Goal: Transaction & Acquisition: Book appointment/travel/reservation

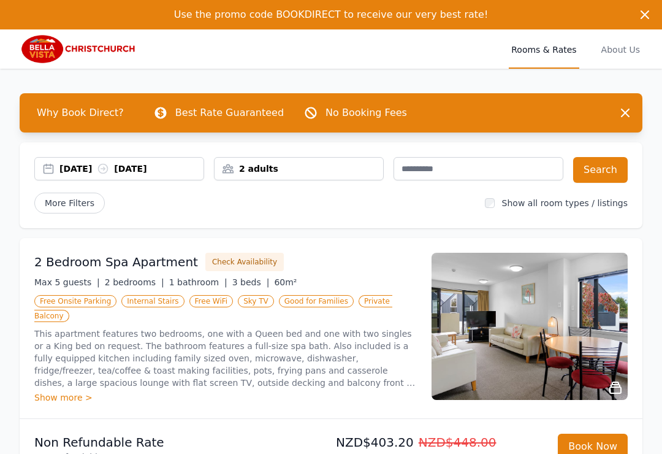
click at [544, 52] on span "Rooms & Rates" at bounding box center [544, 48] width 70 height 39
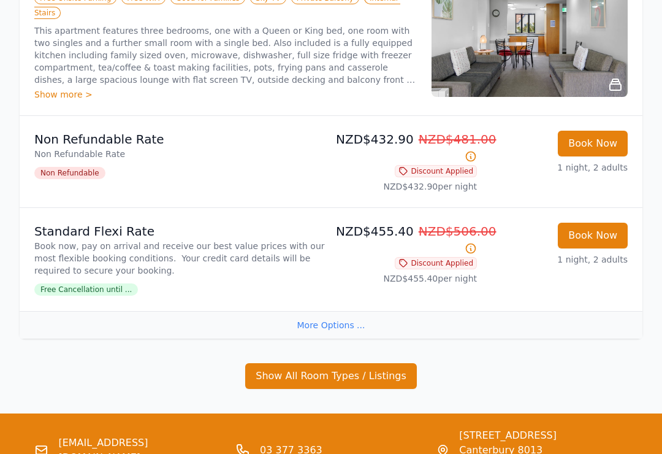
scroll to position [745, 0]
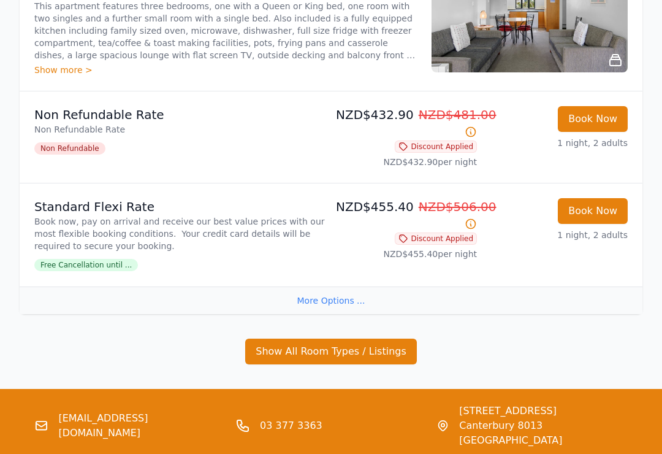
click at [308, 346] on button "Show All Room Types / Listings" at bounding box center [331, 352] width 172 height 26
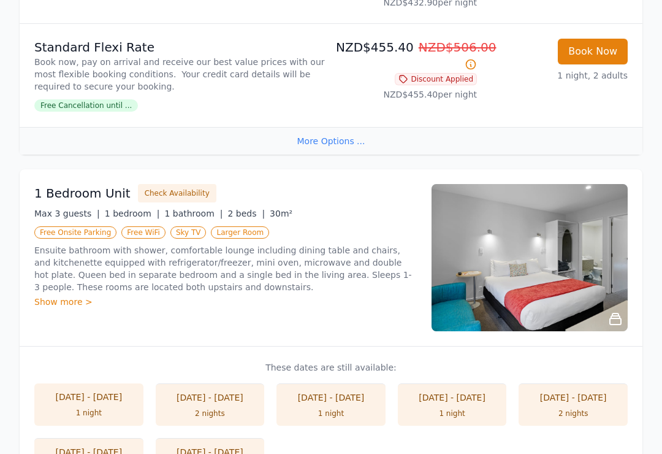
scroll to position [951, 0]
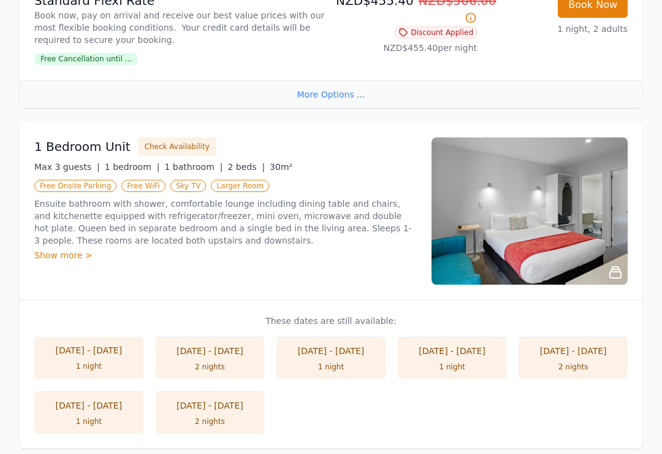
click at [52, 250] on div "Show more >" at bounding box center [225, 256] width 383 height 12
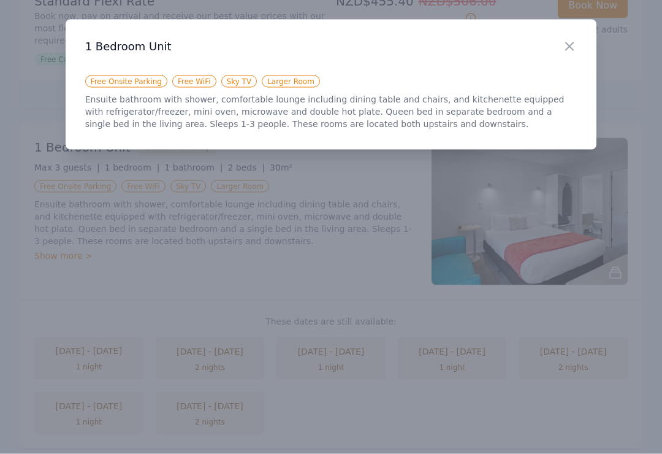
scroll to position [952, 0]
click at [567, 36] on div "Close" at bounding box center [579, 39] width 34 height 39
click at [562, 35] on div "Close" at bounding box center [579, 39] width 34 height 39
click at [570, 42] on icon "button" at bounding box center [569, 46] width 15 height 15
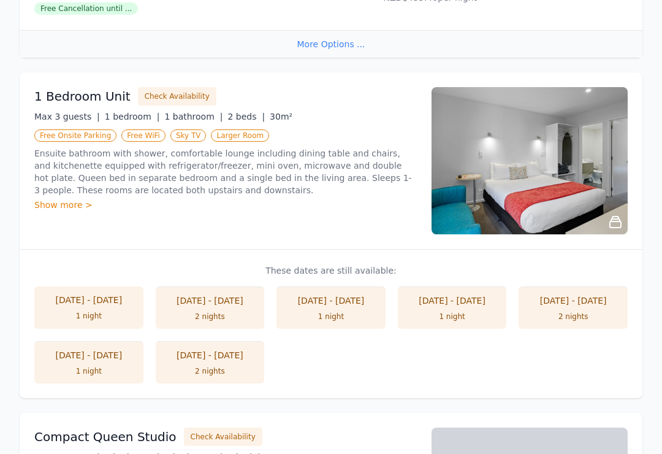
scroll to position [1002, 0]
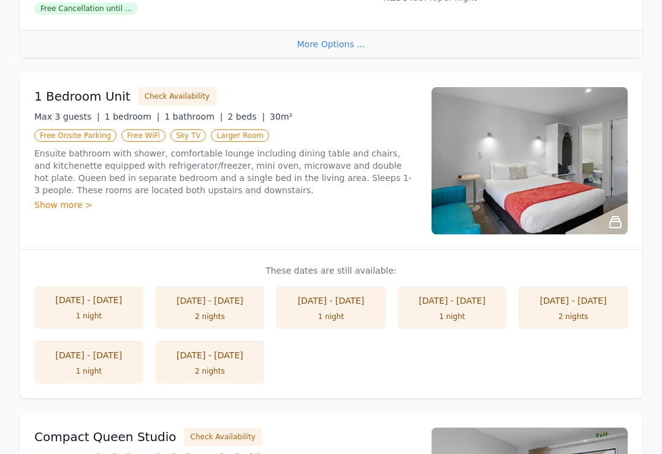
click at [353, 302] on li "[DATE] - [DATE] 1 night" at bounding box center [331, 307] width 109 height 42
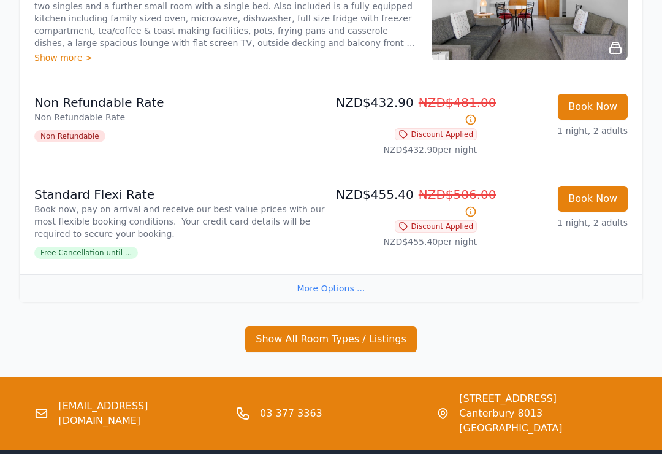
scroll to position [798, 0]
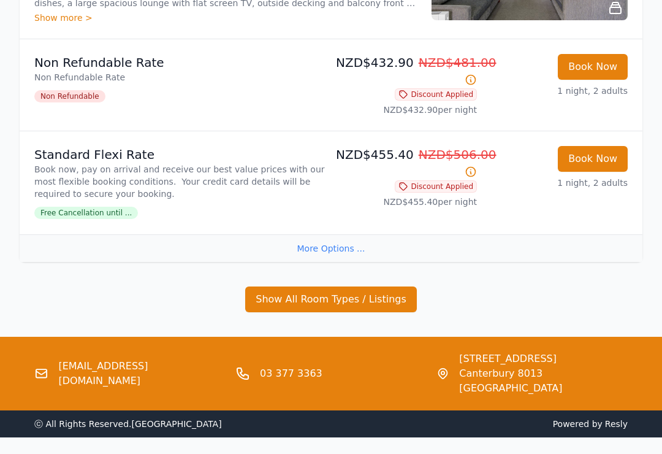
click at [299, 299] on button "Show All Room Types / Listings" at bounding box center [331, 299] width 172 height 26
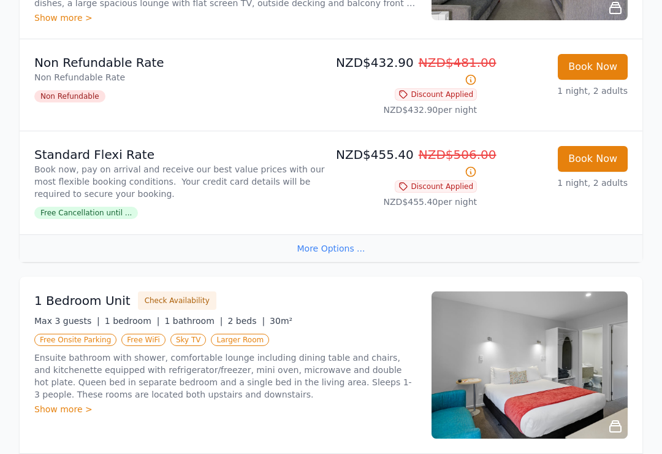
click at [70, 292] on h3 "1 Bedroom Unit" at bounding box center [82, 300] width 96 height 17
click at [71, 292] on h3 "1 Bedroom Unit" at bounding box center [82, 300] width 96 height 17
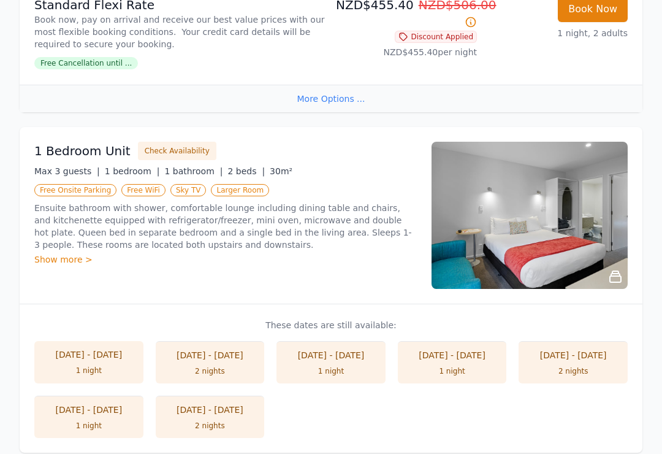
scroll to position [948, 0]
click at [342, 349] on div "[DATE] - [DATE]" at bounding box center [331, 355] width 85 height 12
